Goal: Task Accomplishment & Management: Use online tool/utility

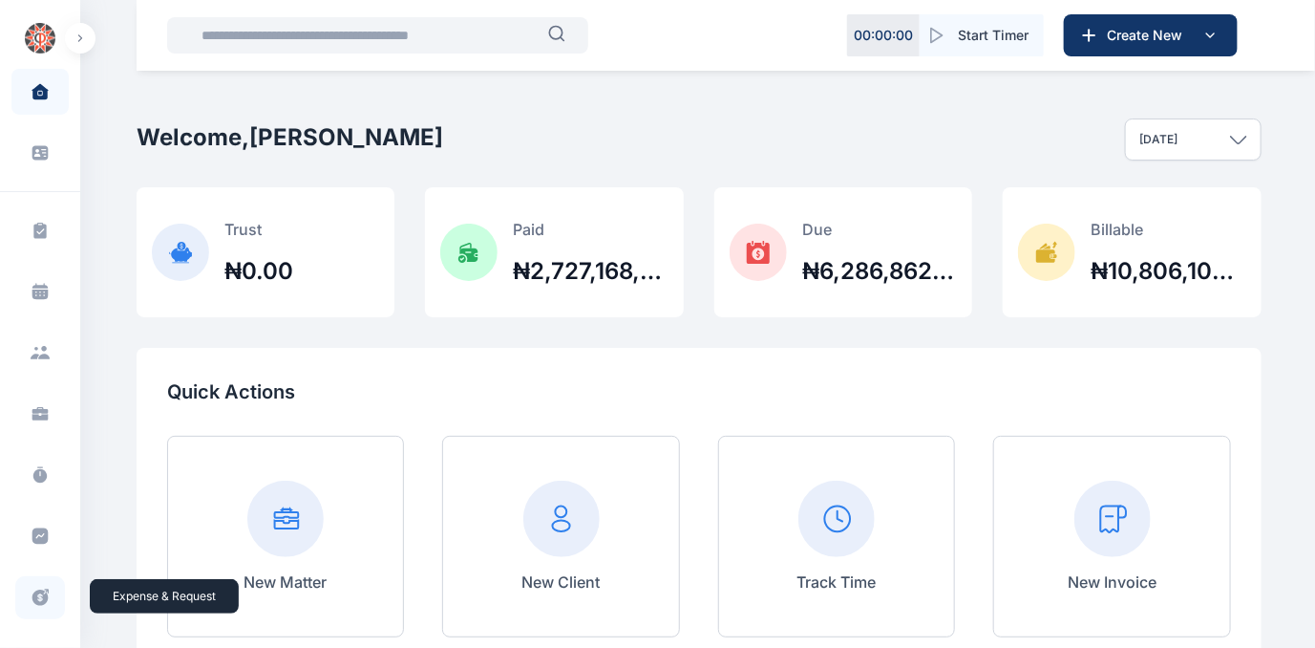
click at [32, 590] on icon at bounding box center [40, 597] width 16 height 16
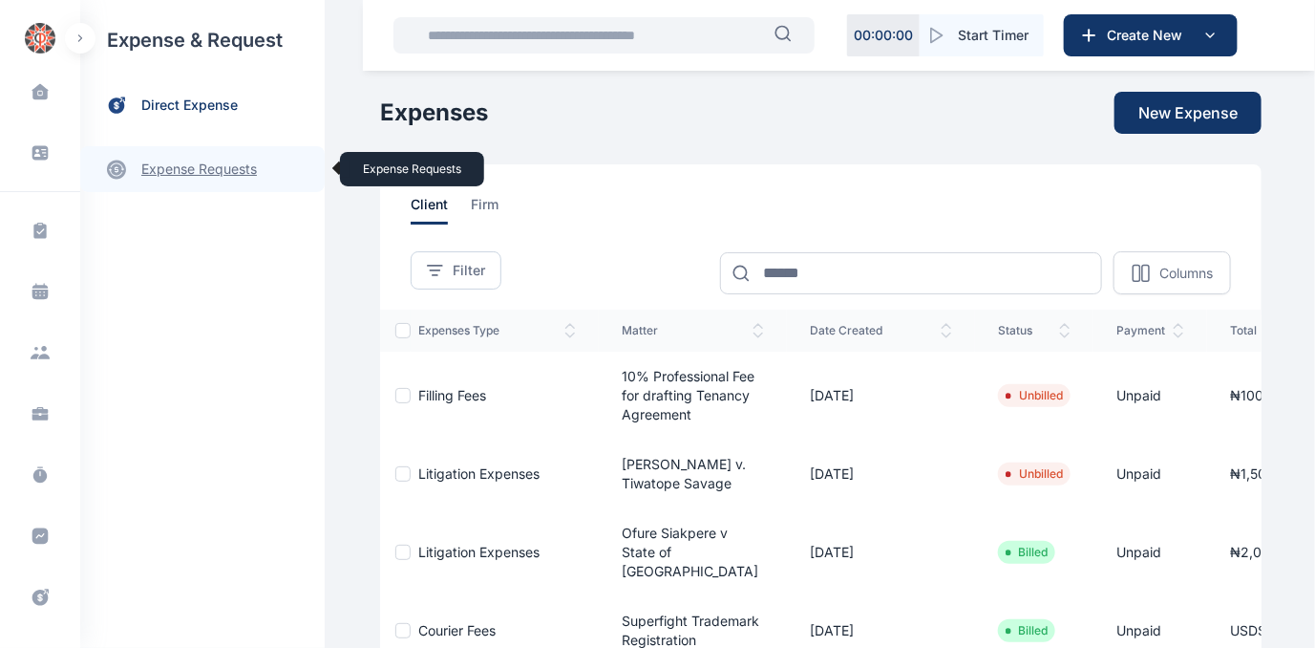
click at [180, 168] on link "expense requests expense requests" at bounding box center [202, 169] width 245 height 46
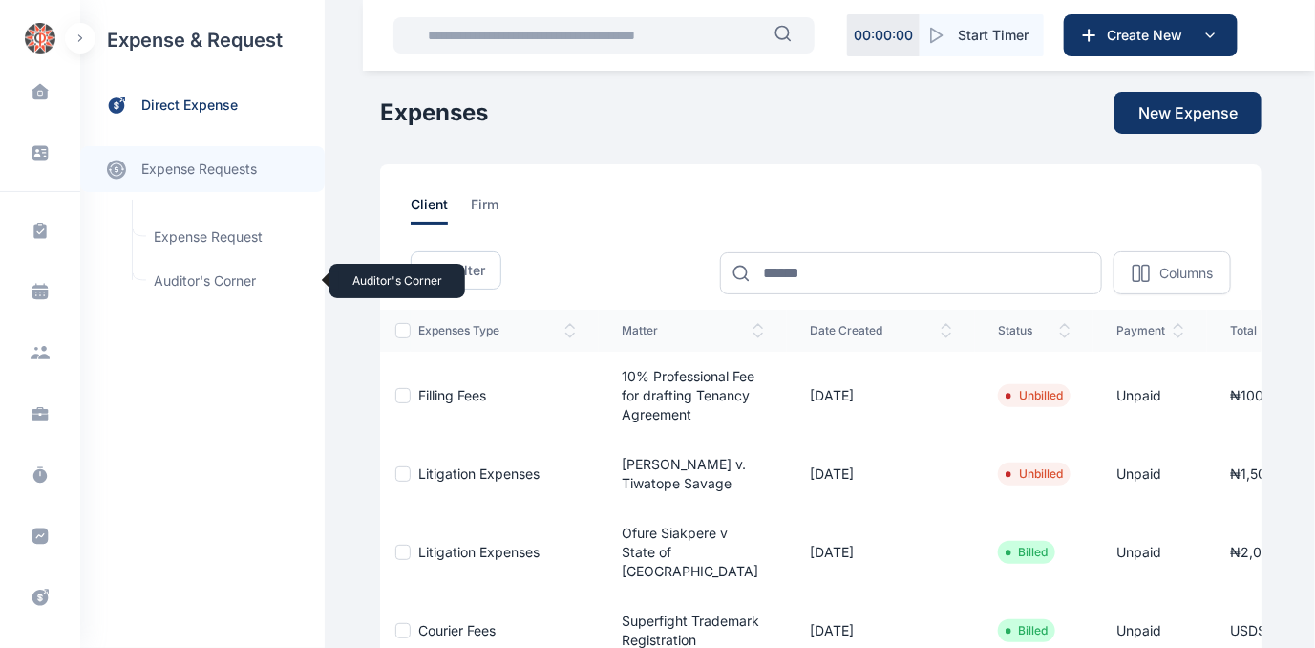
click at [181, 280] on span "Auditor's Corner Auditor's Corner" at bounding box center [228, 281] width 173 height 36
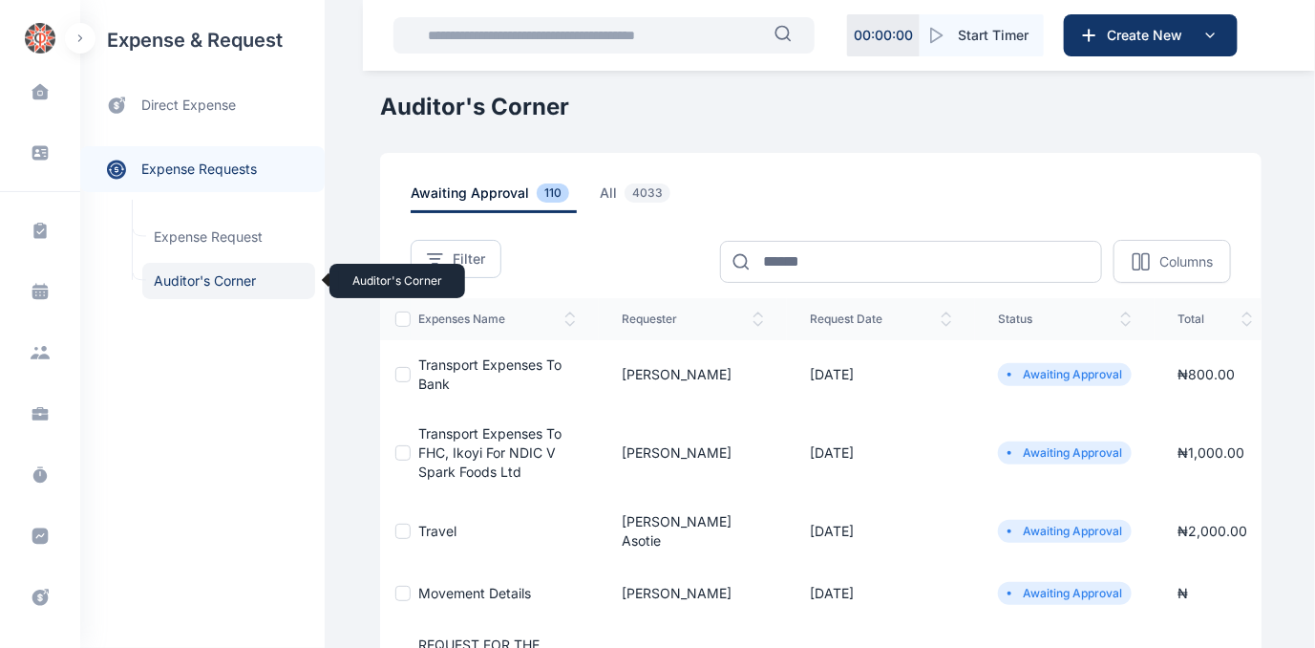
click at [212, 277] on span "Auditor's Corner Auditor's Corner" at bounding box center [228, 281] width 173 height 36
click at [483, 362] on span "Transport Expenses to Bank" at bounding box center [489, 373] width 143 height 35
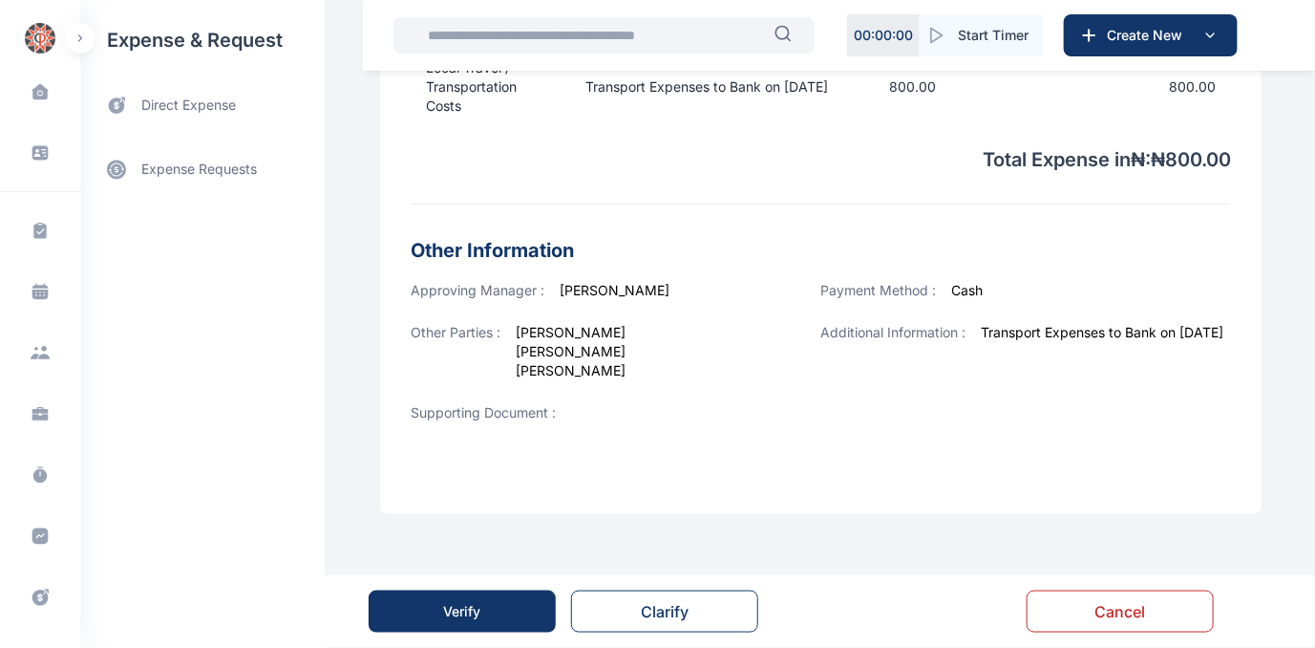
scroll to position [679, 0]
click at [433, 612] on button "Verify" at bounding box center [462, 611] width 187 height 42
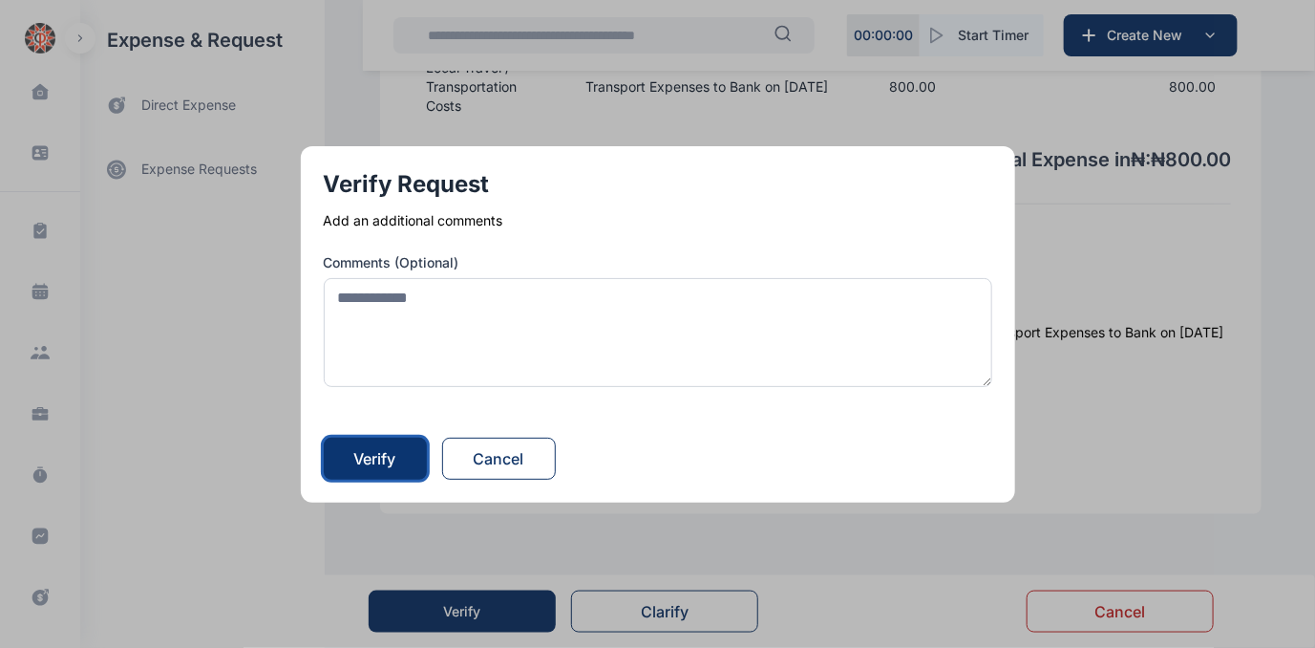
click at [387, 450] on div "Verify" at bounding box center [375, 458] width 42 height 23
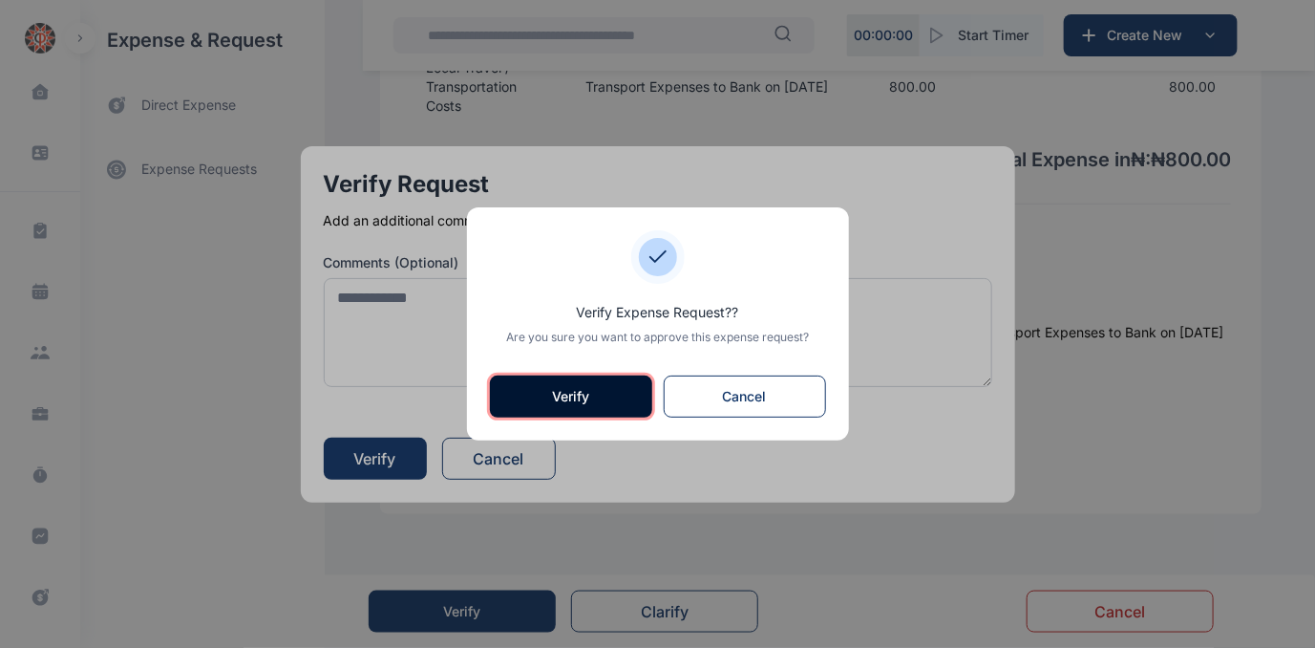
click at [566, 394] on button "Verify" at bounding box center [571, 396] width 162 height 42
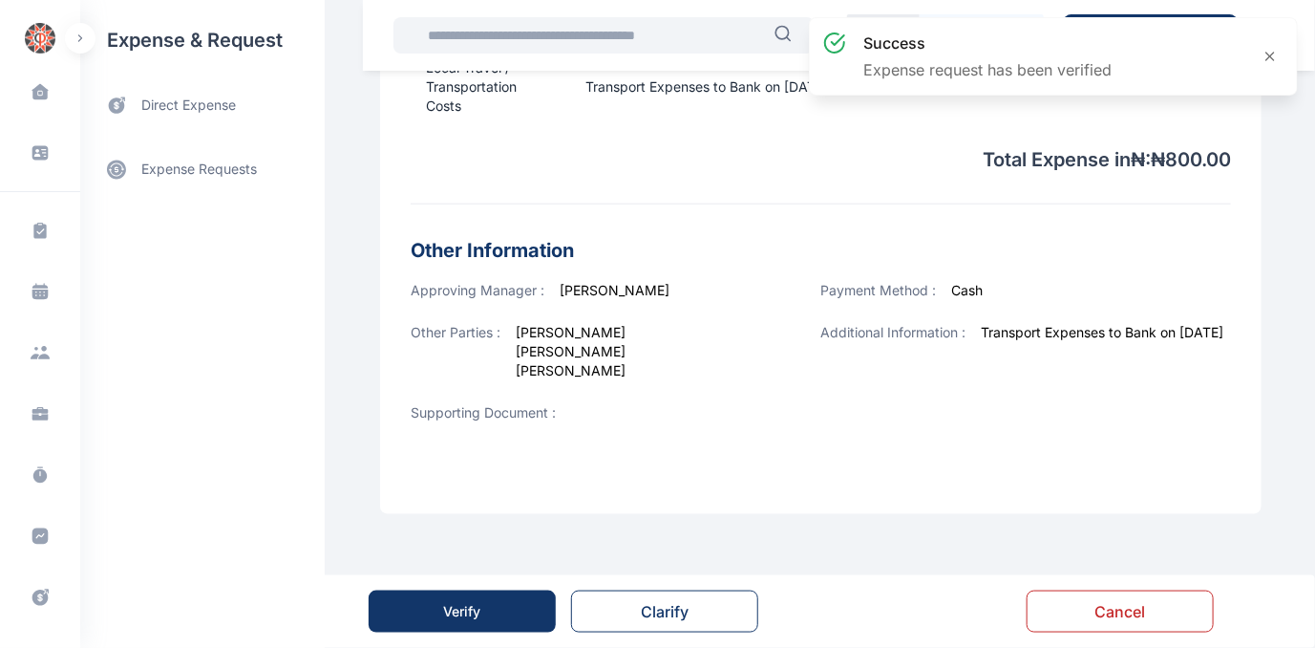
scroll to position [0, 0]
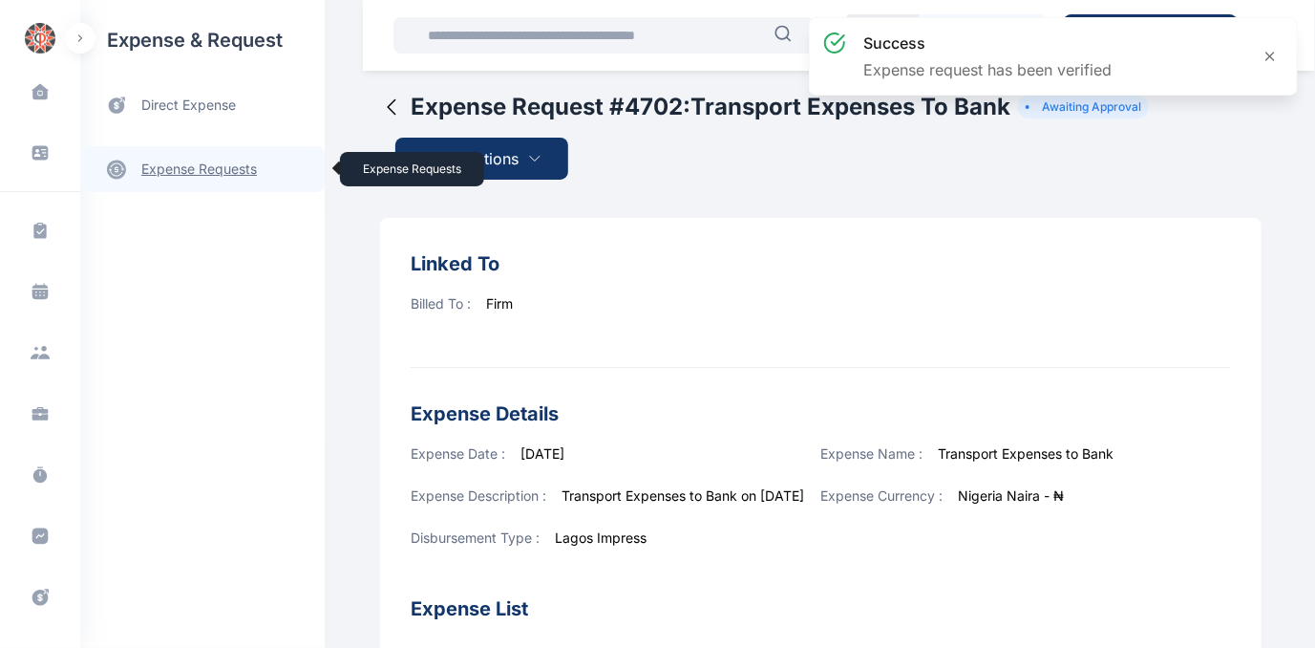
click at [158, 166] on link "expense requests expense requests" at bounding box center [202, 169] width 245 height 46
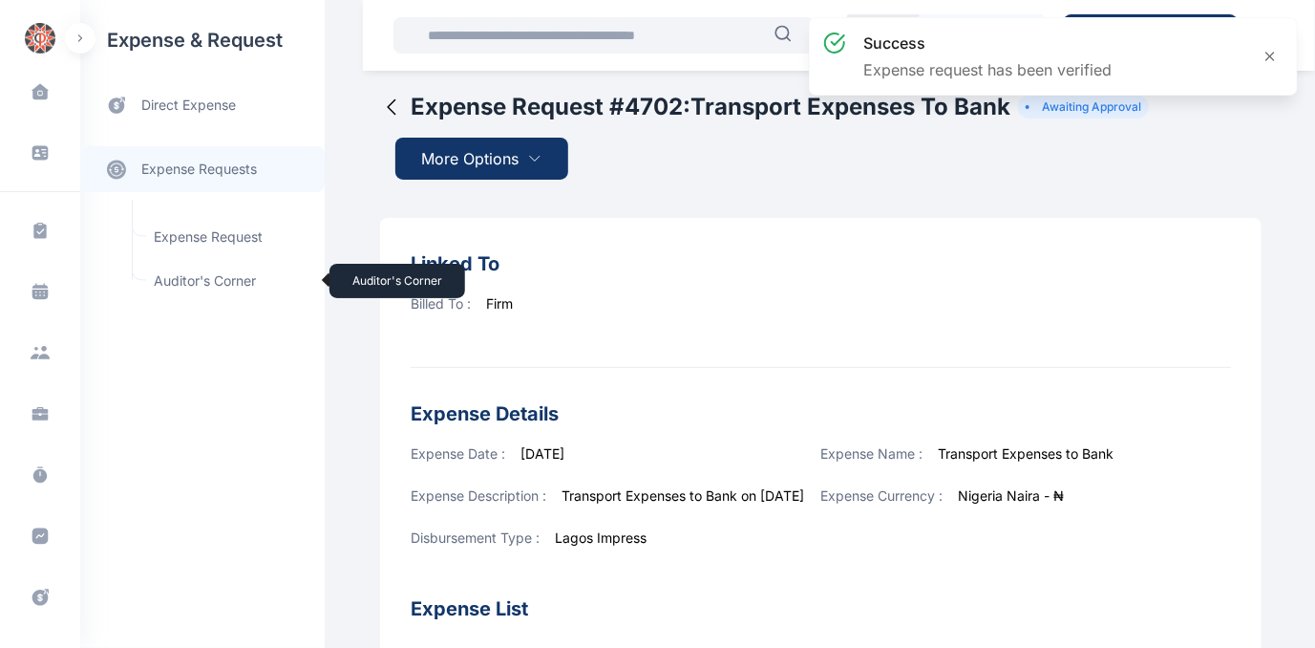
click at [178, 277] on span "Auditor's Corner Auditor's Corner" at bounding box center [228, 281] width 173 height 36
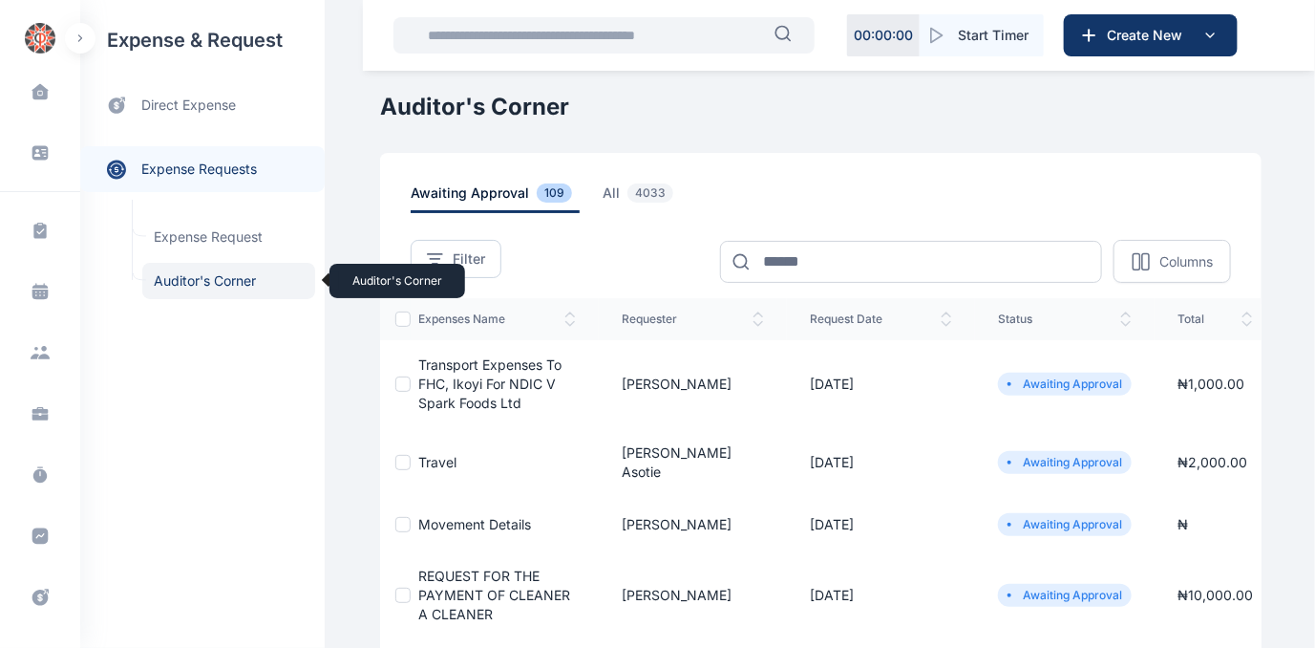
click at [173, 276] on span "Auditor's Corner Auditor's Corner" at bounding box center [228, 281] width 173 height 36
